Goal: Transaction & Acquisition: Purchase product/service

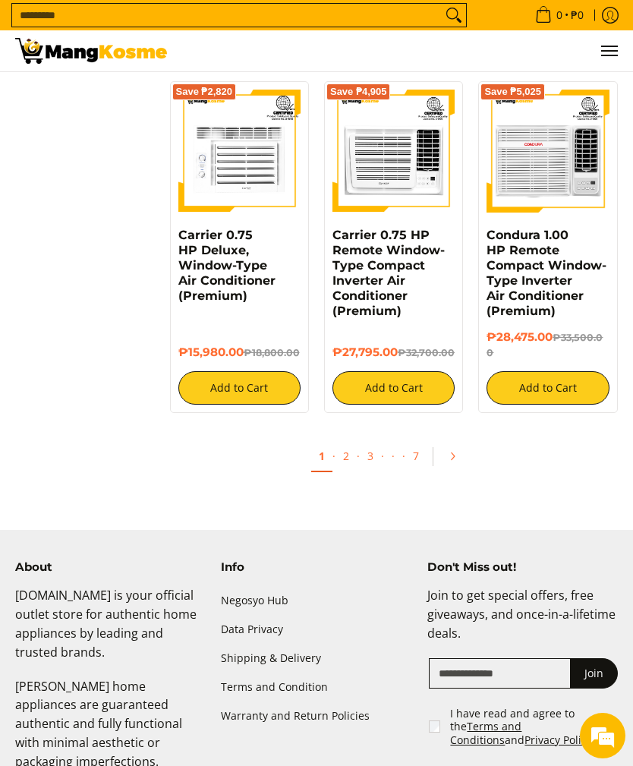
scroll to position [2878, 0]
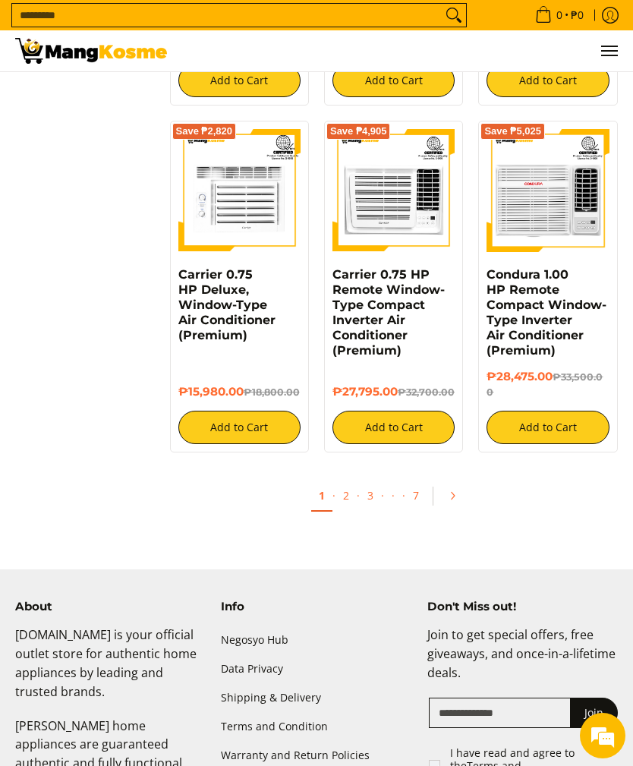
click at [348, 480] on link "2" at bounding box center [345, 495] width 21 height 30
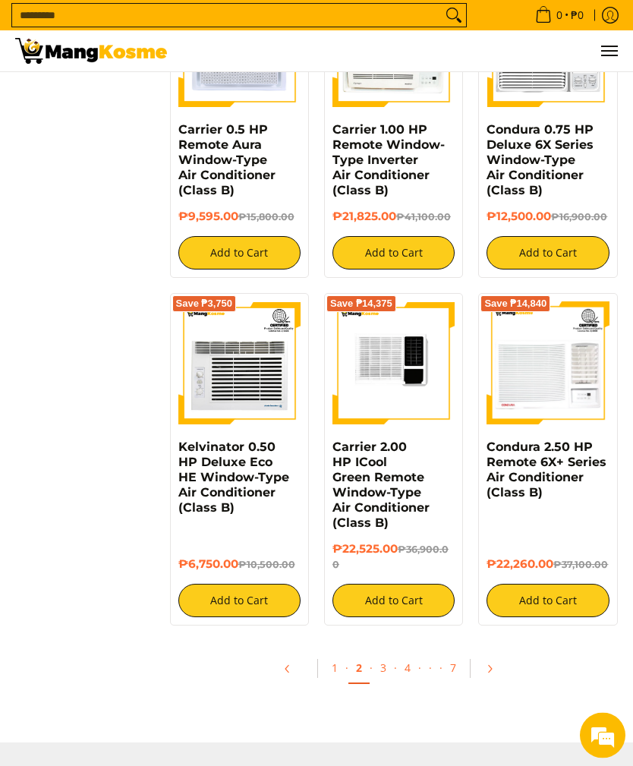
scroll to position [2282, 0]
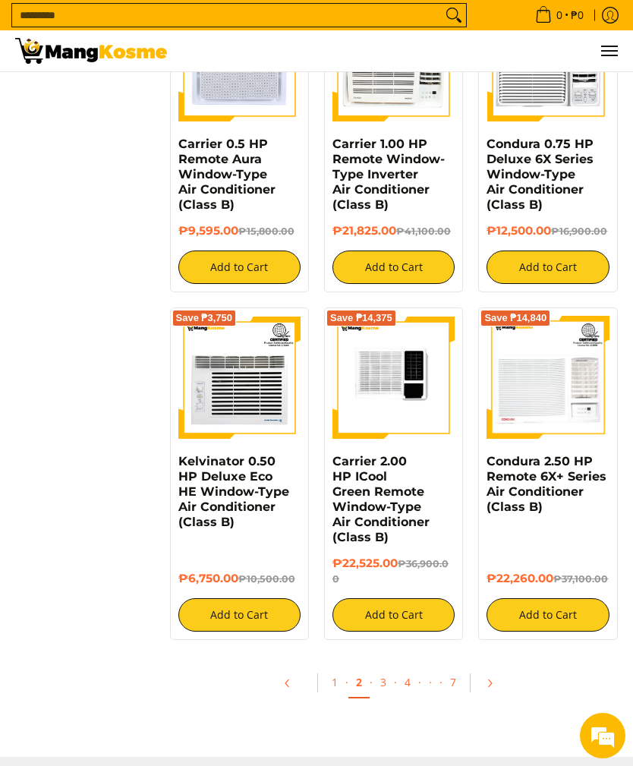
click at [421, 14] on input "Search..." at bounding box center [226, 15] width 429 height 23
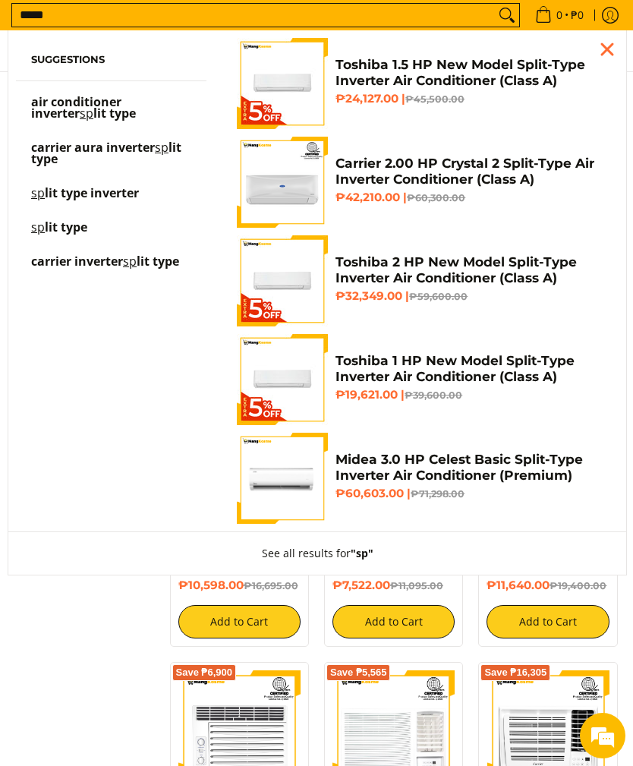
scroll to position [1213, 0]
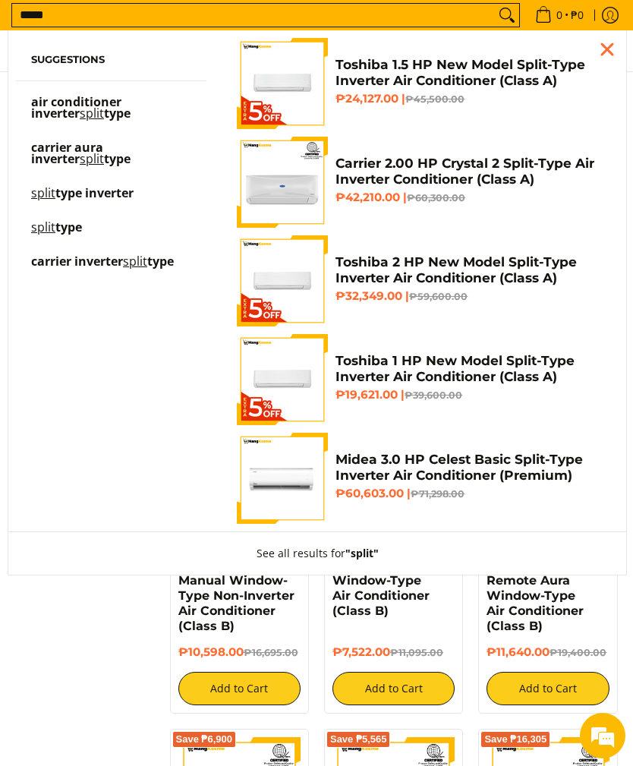
type input "*****"
click at [121, 102] on span "air conditioner inverter" at bounding box center [76, 107] width 90 height 28
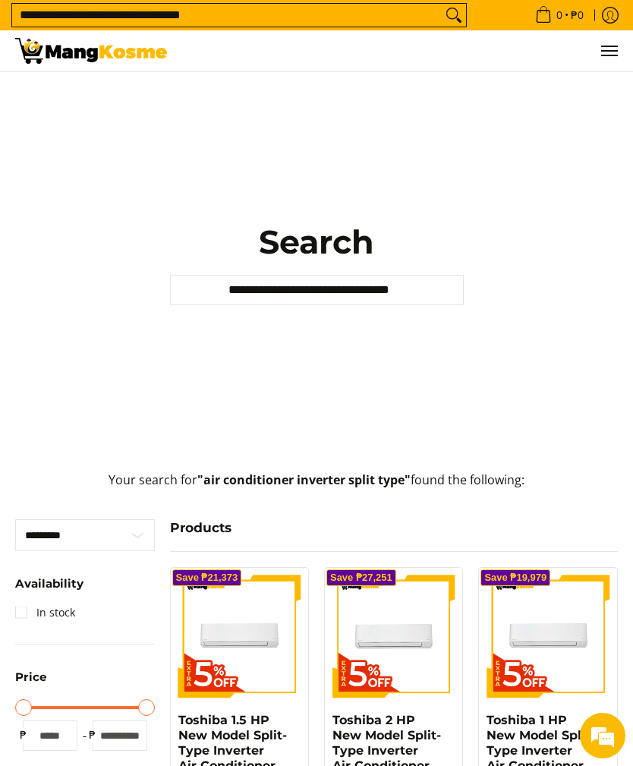
click at [93, 50] on img at bounding box center [91, 51] width 152 height 26
